Goal: Task Accomplishment & Management: Use online tool/utility

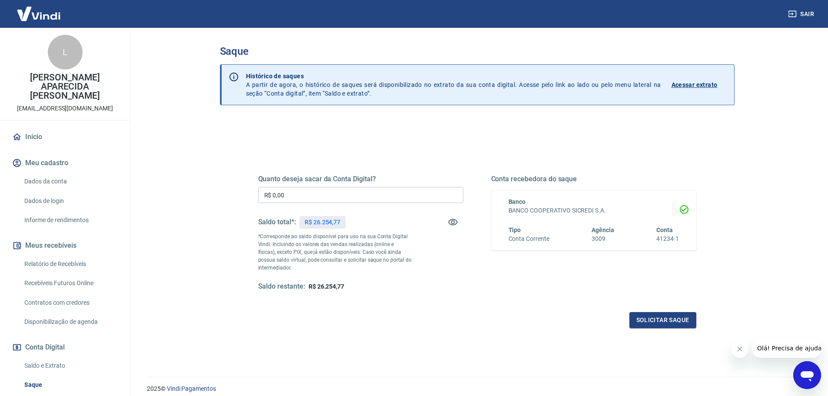
click at [320, 195] on input "R$ 0,00" at bounding box center [360, 195] width 205 height 16
type input "R$ 26.254,77"
click at [668, 307] on div "Quanto deseja sacar da Conta Digital? R$ 26.254,77 ​ Saldo total*: R$ 26.254,77…" at bounding box center [477, 241] width 438 height 174
click at [657, 323] on button "Solicitar saque" at bounding box center [662, 320] width 67 height 16
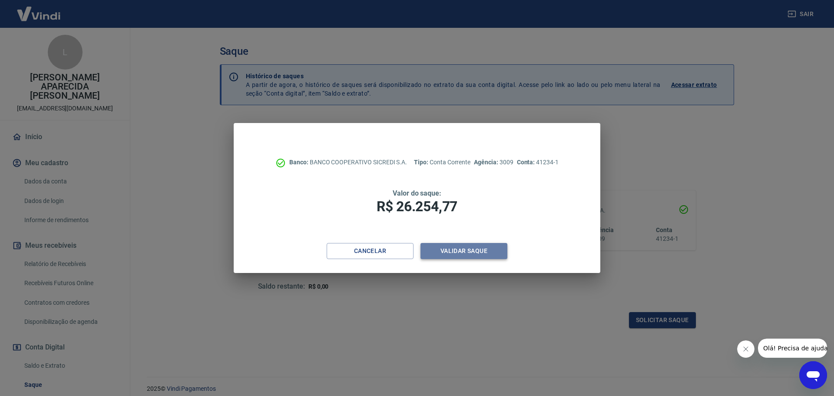
click at [462, 248] on button "Validar saque" at bounding box center [464, 251] width 87 height 16
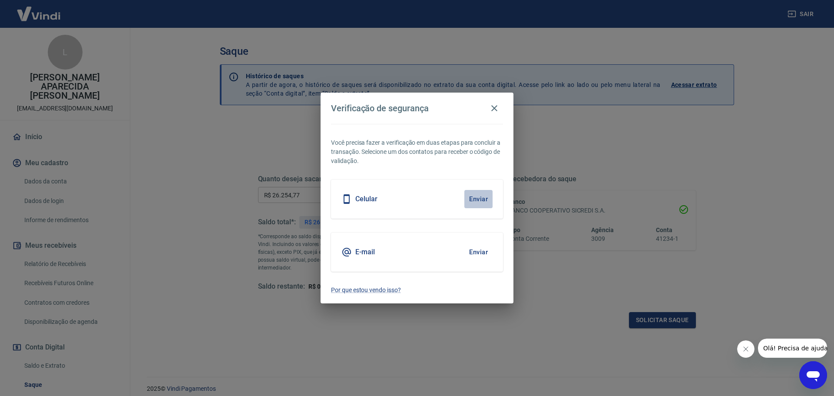
click at [484, 198] on button "Enviar" at bounding box center [478, 199] width 28 height 18
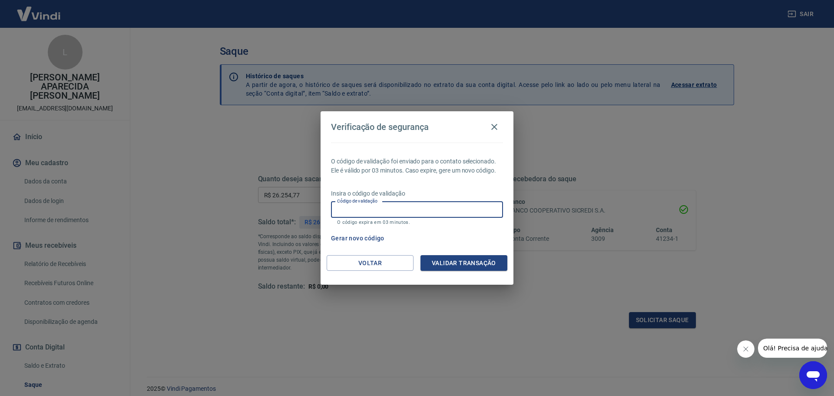
click at [438, 210] on input "Código de validação" at bounding box center [417, 210] width 172 height 16
type input "296866"
click at [462, 265] on button "Validar transação" at bounding box center [464, 263] width 87 height 16
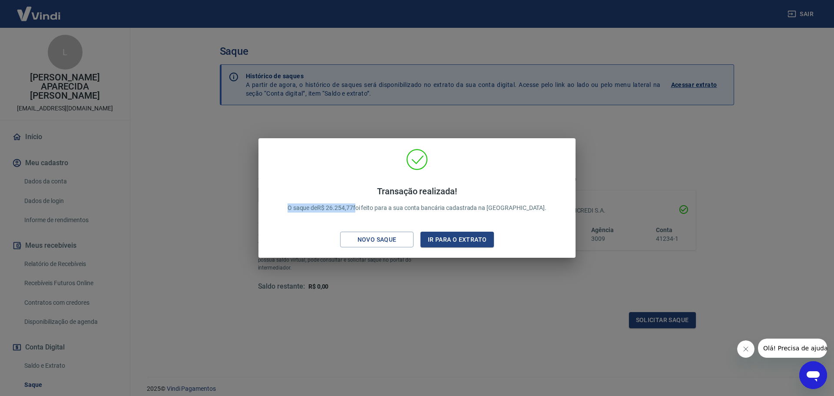
drag, startPoint x: 304, startPoint y: 205, endPoint x: 377, endPoint y: 211, distance: 72.7
click at [377, 211] on div "Transação realizada! O saque de R$ 26.254,77 foi feito para a sua conta bancári…" at bounding box center [417, 199] width 280 height 44
copy p "O saque de R$ 26.254,77"
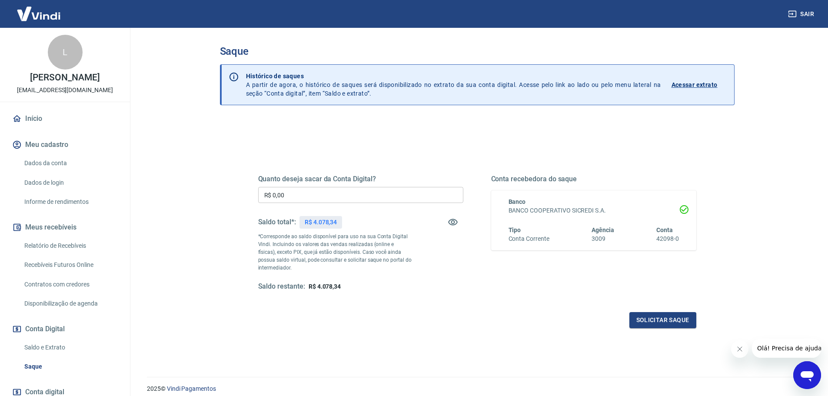
click at [283, 196] on input "R$ 0,00" at bounding box center [360, 195] width 205 height 16
type input "R$ 4.078,34"
click at [677, 318] on button "Solicitar saque" at bounding box center [662, 320] width 67 height 16
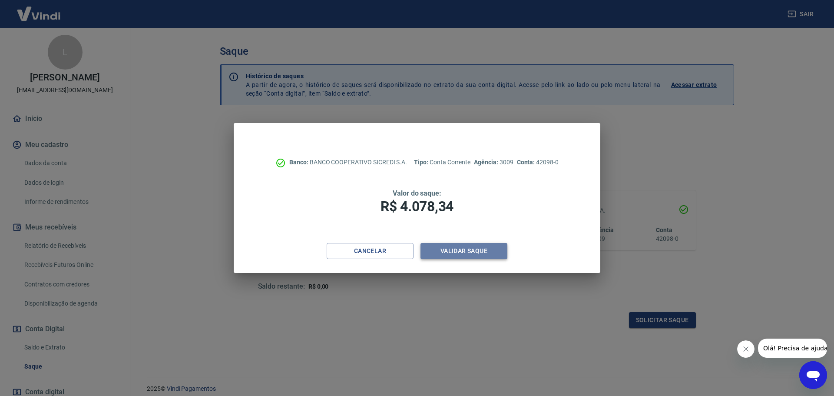
click at [460, 253] on button "Validar saque" at bounding box center [464, 251] width 87 height 16
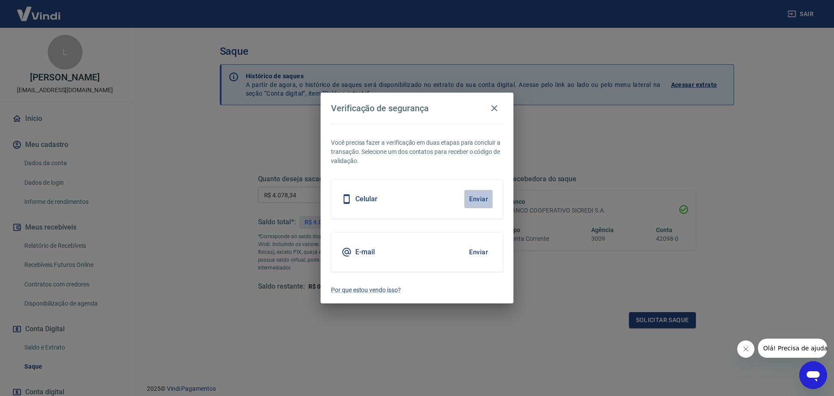
click at [483, 196] on button "Enviar" at bounding box center [478, 199] width 28 height 18
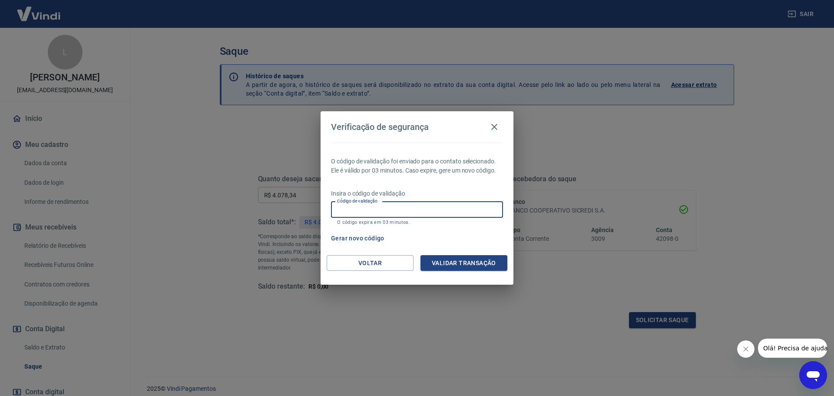
drag, startPoint x: 393, startPoint y: 202, endPoint x: 387, endPoint y: 205, distance: 6.2
click at [392, 202] on input "Código de validação" at bounding box center [417, 210] width 172 height 16
type input "510758"
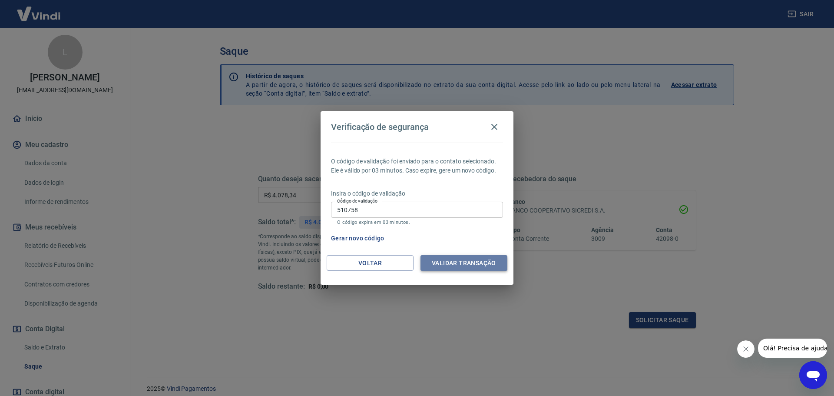
click at [447, 260] on button "Validar transação" at bounding box center [464, 263] width 87 height 16
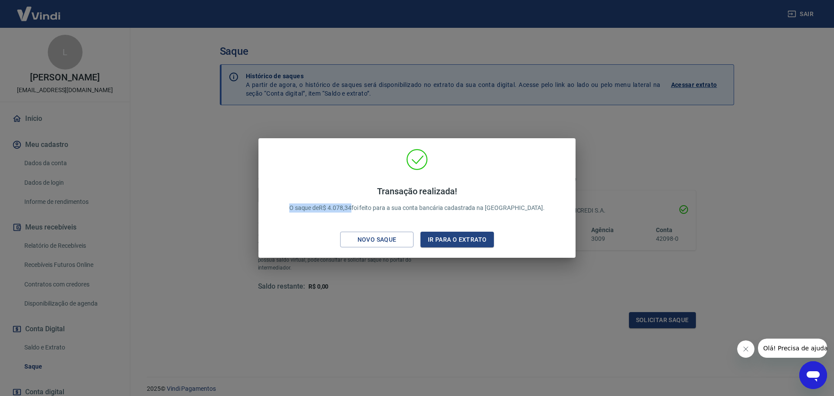
drag, startPoint x: 304, startPoint y: 206, endPoint x: 374, endPoint y: 208, distance: 70.0
click at [374, 208] on div "Transação realizada! O saque de R$ 4.078,34 foi feito para a sua conta bancária…" at bounding box center [417, 199] width 277 height 44
copy p "O saque de R$ 4.078,34"
